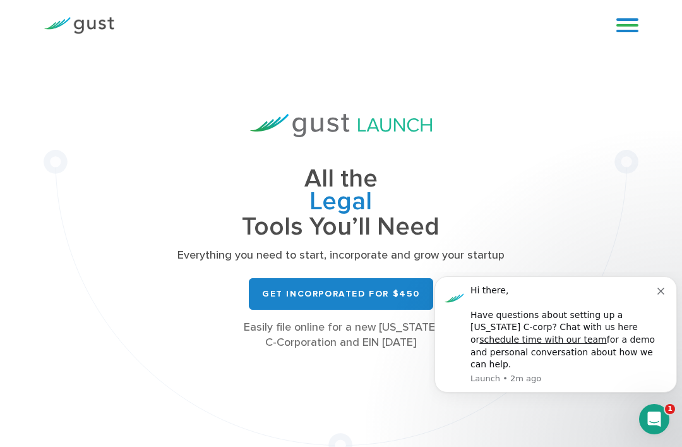
click at [83, 25] on img at bounding box center [79, 25] width 71 height 17
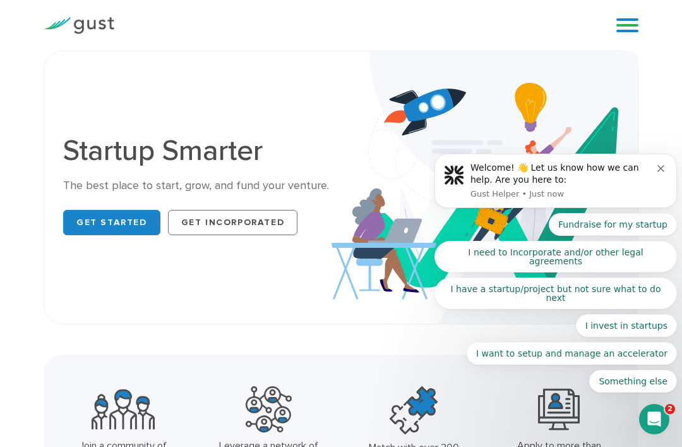
click at [666, 172] on button "Dismiss notification" at bounding box center [662, 167] width 10 height 10
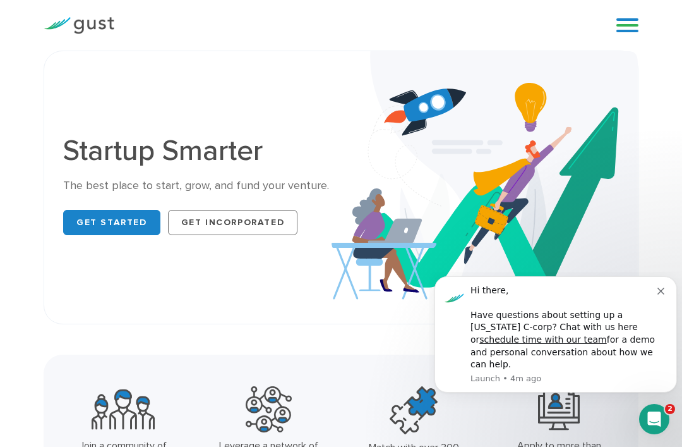
click at [613, 15] on div "Blog FAQ Pricing Get Started Login Login" at bounding box center [622, 25] width 51 height 38
click at [634, 31] on link at bounding box center [627, 25] width 22 height 19
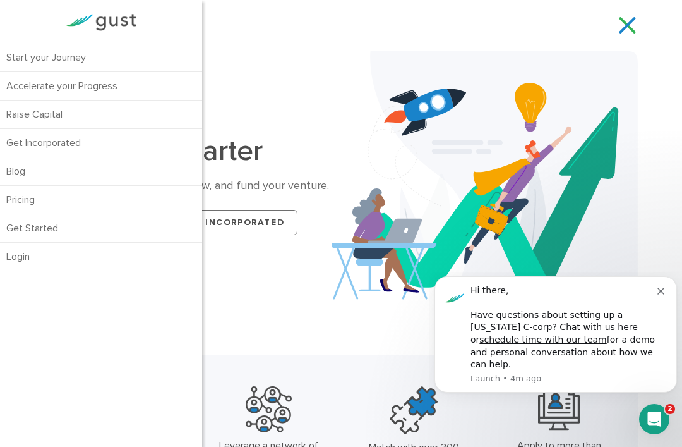
click at [24, 194] on link "Pricing" at bounding box center [101, 200] width 202 height 28
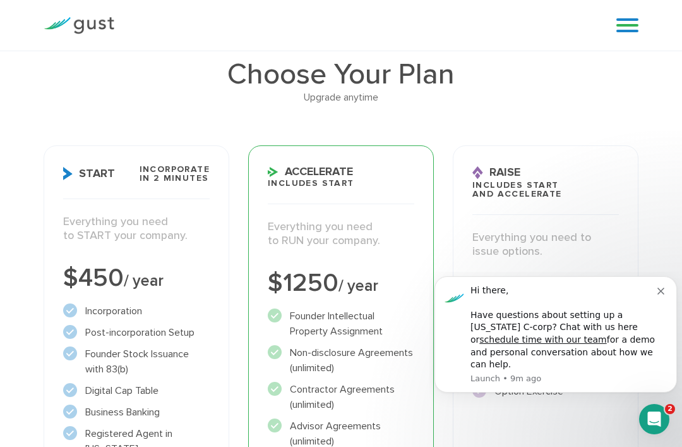
scroll to position [114, 0]
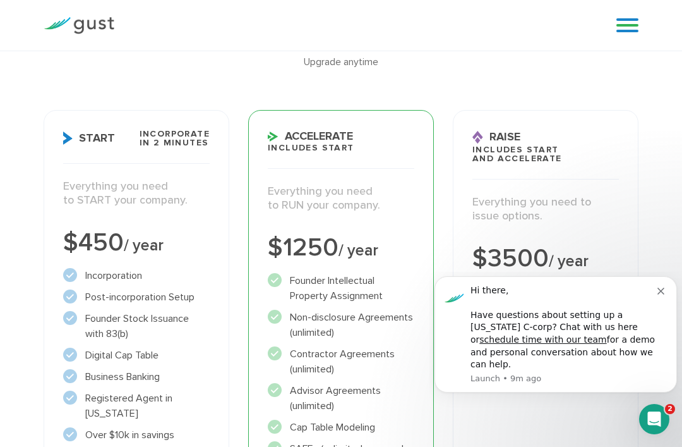
click at [663, 294] on button "Dismiss notification" at bounding box center [662, 289] width 10 height 10
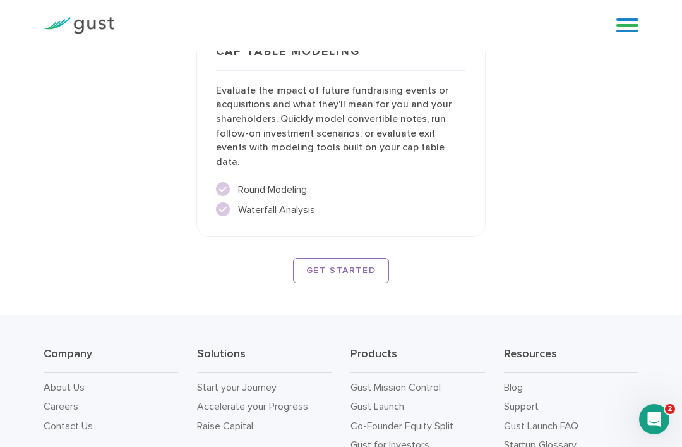
scroll to position [2432, 0]
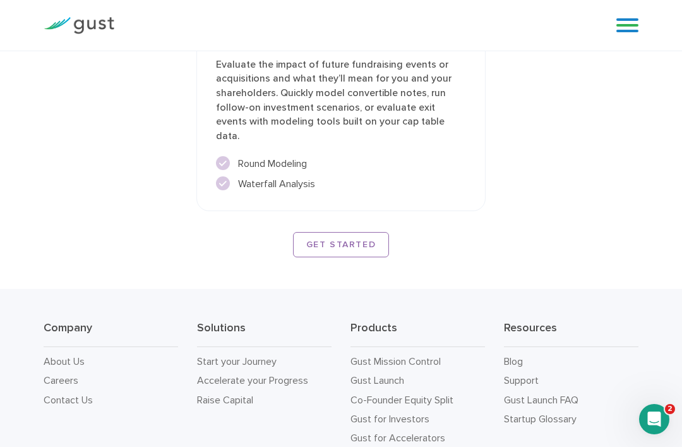
click at [634, 27] on link at bounding box center [627, 25] width 22 height 19
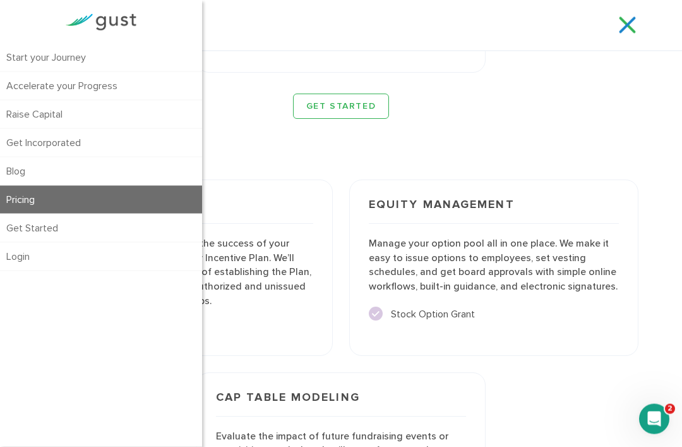
scroll to position [2051, 0]
